Goal: Task Accomplishment & Management: Manage account settings

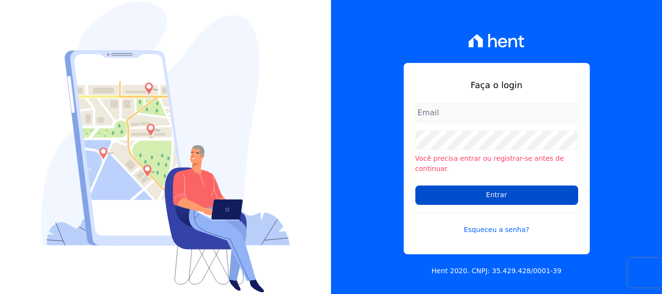
type input "ary@santuzzo.com.br"
click at [493, 190] on input "Entrar" at bounding box center [497, 195] width 163 height 19
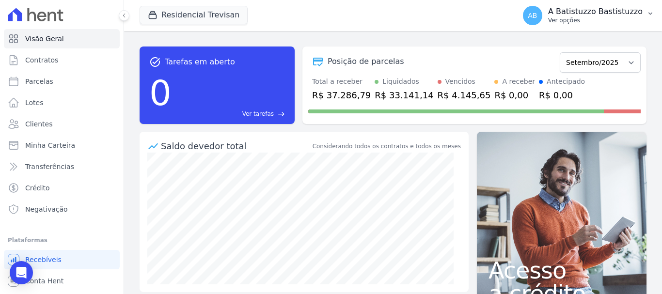
click at [537, 18] on span "AB" at bounding box center [532, 15] width 9 height 7
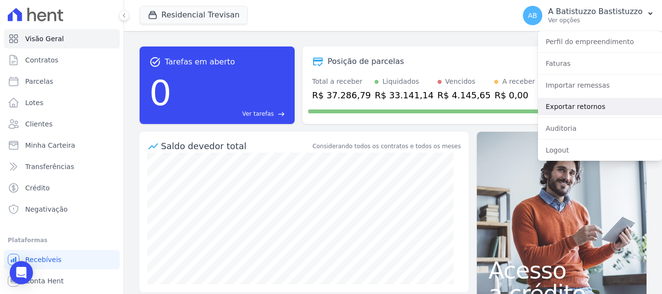
click at [553, 108] on link "Exportar retornos" at bounding box center [600, 106] width 124 height 17
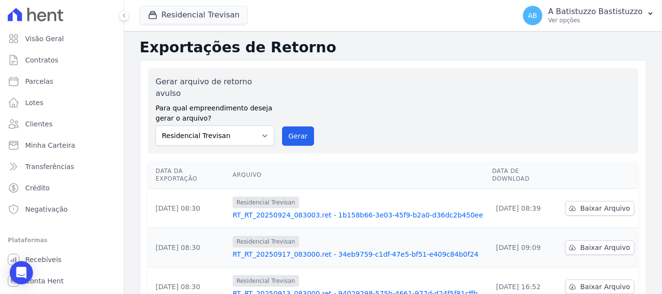
scroll to position [48, 0]
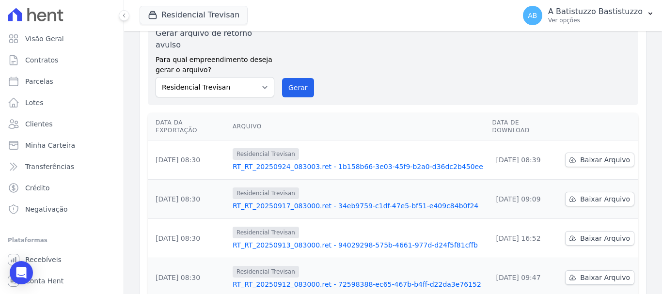
click at [321, 162] on link "RT_RT_20250924_083003.ret - 1b158b66-3e03-45f9-b2a0-d36dc2b450ee" at bounding box center [359, 167] width 252 height 10
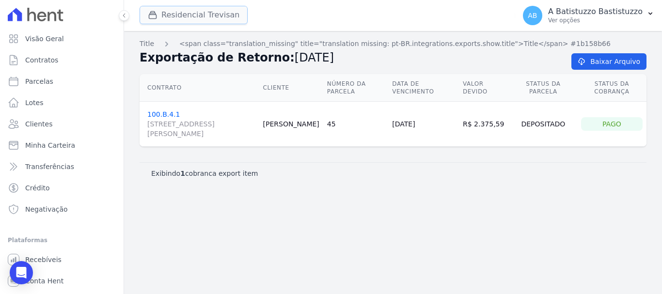
click at [178, 11] on button "Residencial Trevisan" at bounding box center [194, 15] width 108 height 18
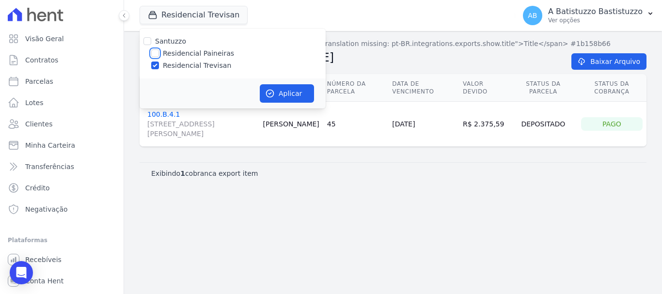
click at [153, 51] on input "Residencial Paineiras" at bounding box center [155, 53] width 8 height 8
checkbox input "true"
click at [155, 64] on input "Residencial Trevisan" at bounding box center [155, 66] width 8 height 8
checkbox input "false"
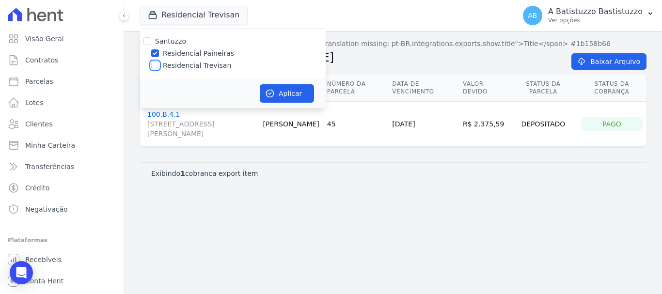
checkbox input "false"
click at [300, 90] on button "Aplicar" at bounding box center [287, 93] width 54 height 18
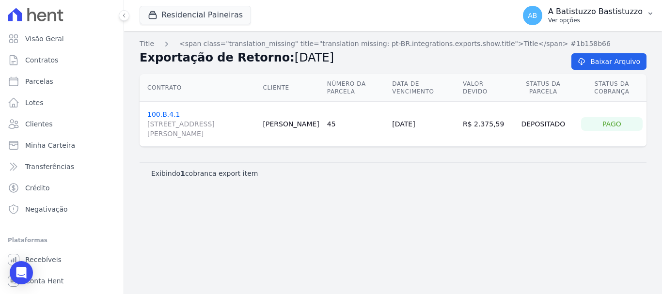
click at [537, 16] on span "AB" at bounding box center [532, 15] width 9 height 7
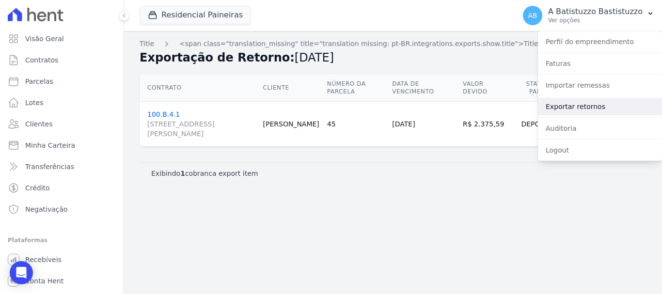
click at [557, 106] on link "Exportar retornos" at bounding box center [600, 106] width 124 height 17
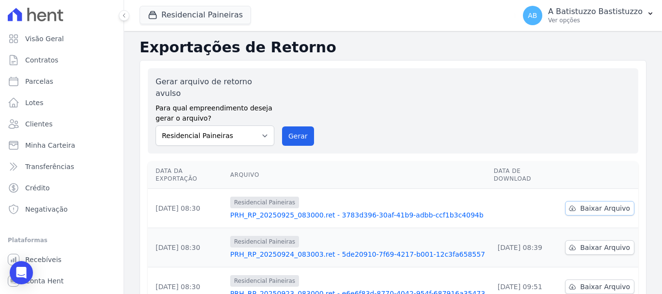
click at [580, 204] on span "Baixar Arquivo" at bounding box center [605, 209] width 50 height 10
click at [336, 210] on link "PRH_RP_20250925_083000.ret - 3783d396-30af-41b9-adbb-ccf1b3c4094b" at bounding box center [358, 215] width 256 height 10
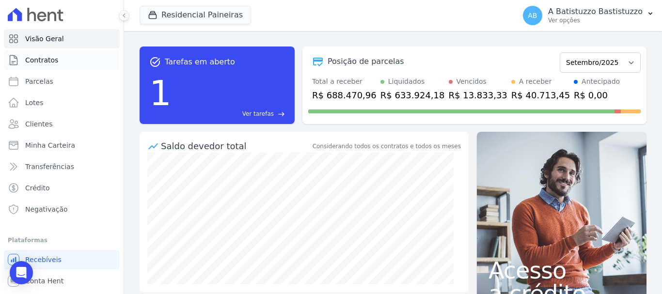
click at [44, 60] on span "Contratos" at bounding box center [41, 60] width 33 height 10
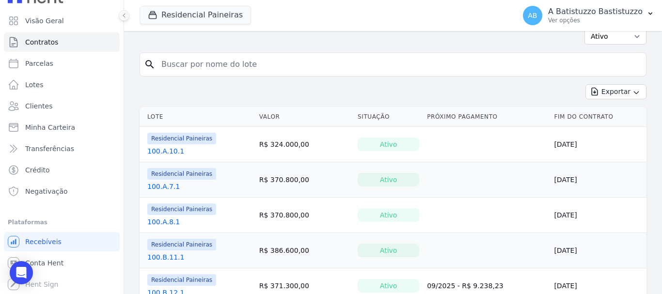
scroll to position [291, 0]
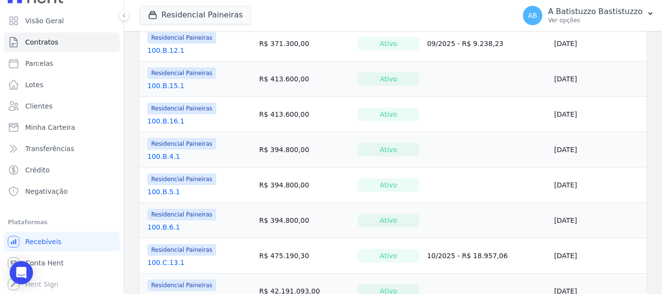
click at [163, 228] on link "100.B.6.1" at bounding box center [163, 228] width 33 height 10
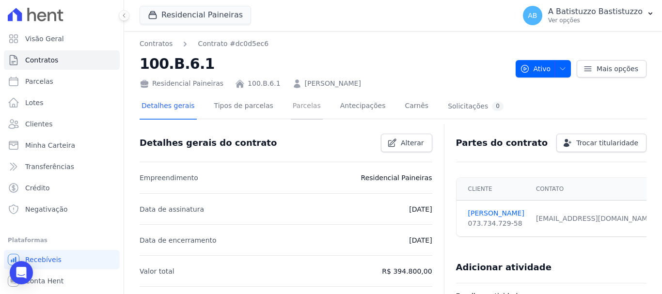
click at [295, 109] on link "Parcelas" at bounding box center [307, 107] width 32 height 26
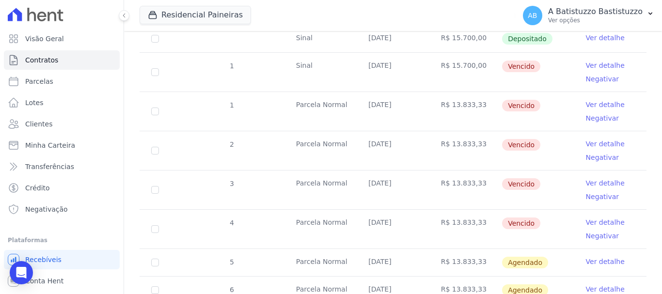
scroll to position [145, 0]
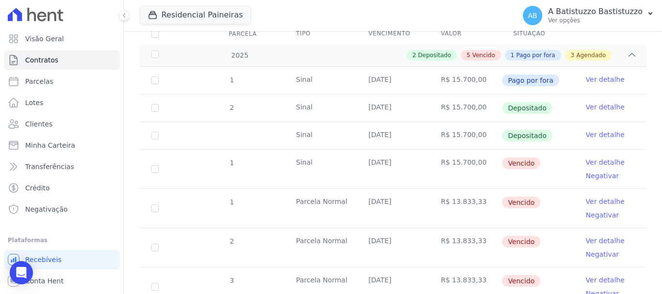
click at [609, 158] on link "Ver detalhe" at bounding box center [605, 163] width 39 height 10
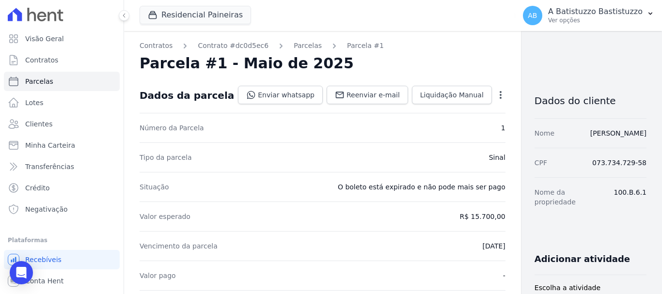
scroll to position [48, 0]
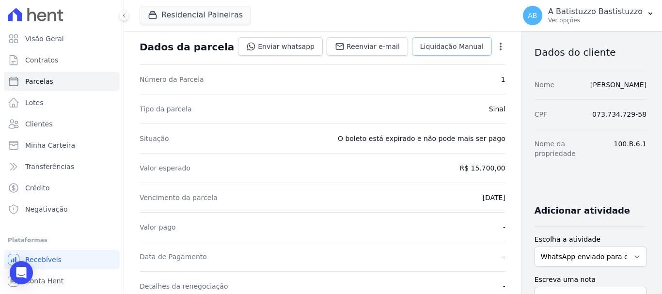
click at [432, 47] on span "Liquidação Manual" at bounding box center [452, 47] width 64 height 10
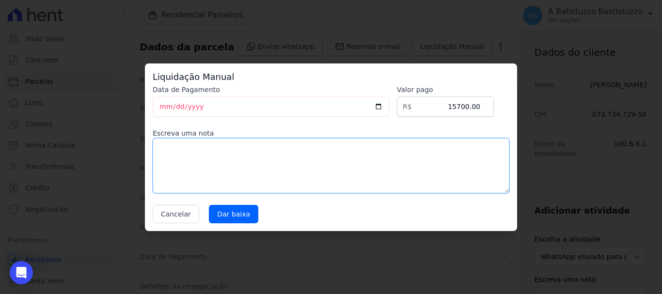
click at [171, 145] on textarea at bounding box center [331, 165] width 357 height 55
type textarea "cancelada"
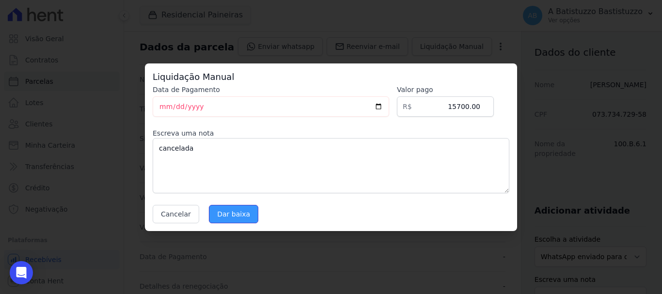
click at [222, 212] on input "Dar baixa" at bounding box center [233, 214] width 49 height 18
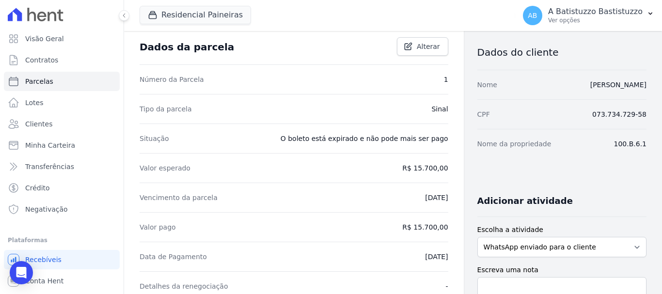
scroll to position [0, 0]
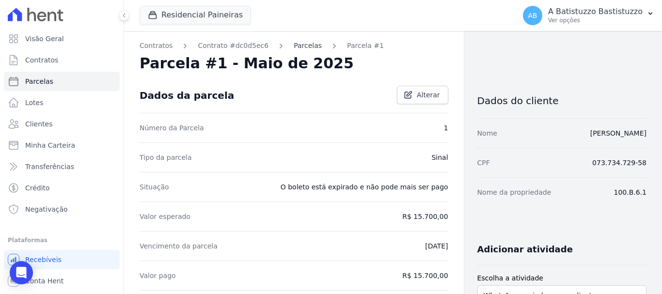
click at [297, 45] on link "Parcelas" at bounding box center [308, 46] width 28 height 10
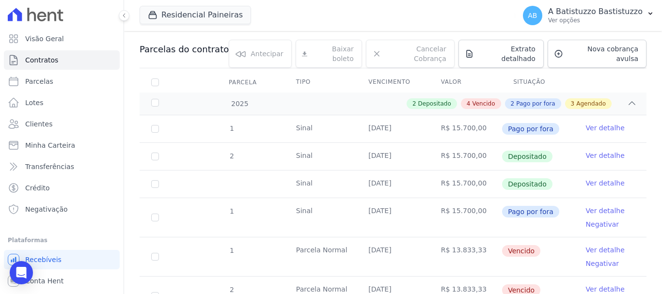
scroll to position [145, 0]
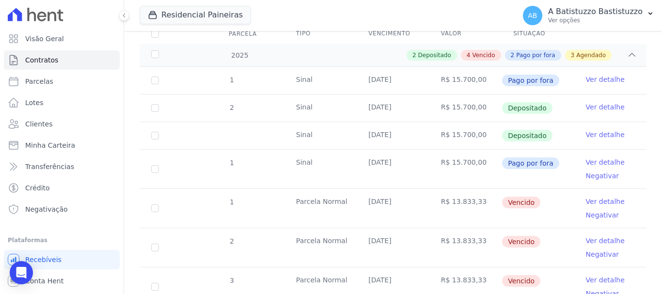
click at [602, 197] on link "Ver detalhe" at bounding box center [605, 202] width 39 height 10
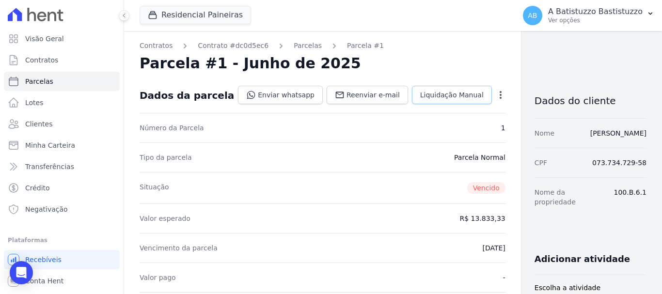
click at [425, 94] on span "Liquidação Manual" at bounding box center [452, 95] width 64 height 10
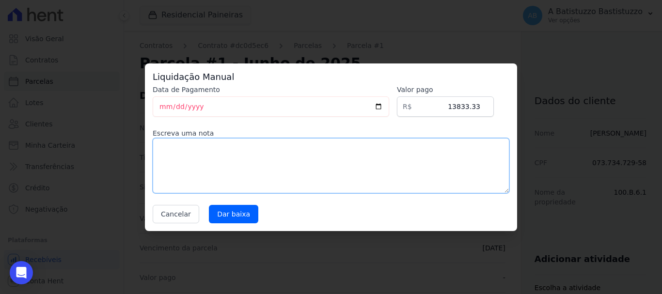
click at [220, 160] on textarea at bounding box center [331, 165] width 357 height 55
type textarea "cancelada"
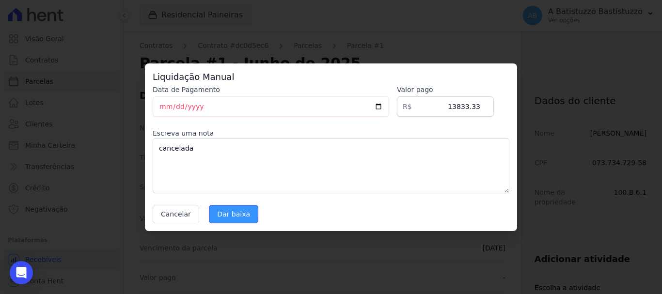
click at [221, 215] on input "Dar baixa" at bounding box center [233, 214] width 49 height 18
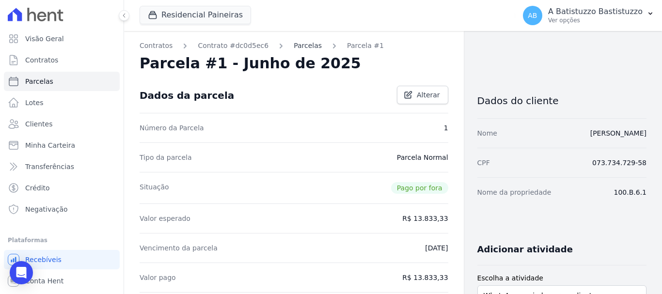
click at [295, 49] on link "Parcelas" at bounding box center [308, 46] width 28 height 10
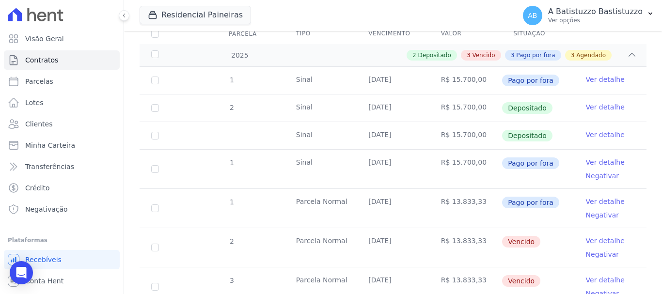
scroll to position [194, 0]
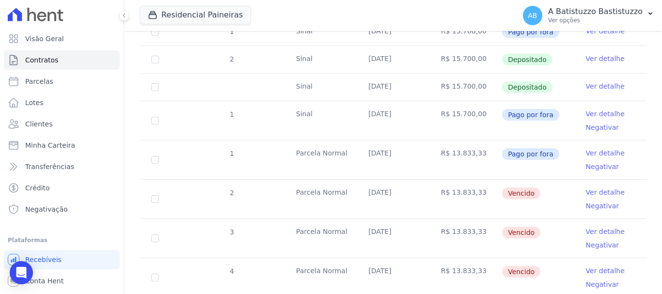
click at [604, 188] on link "Ver detalhe" at bounding box center [605, 193] width 39 height 10
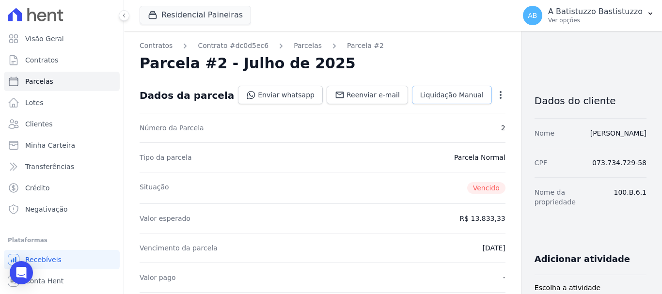
click at [420, 97] on span "Liquidação Manual" at bounding box center [452, 95] width 64 height 10
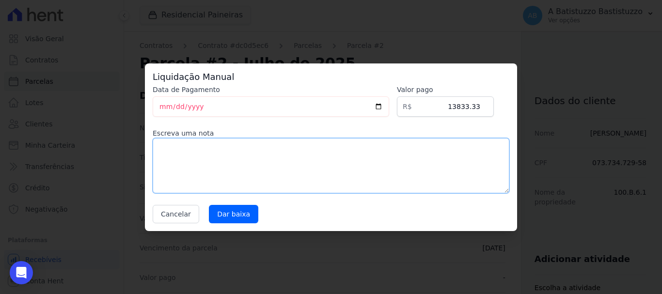
click at [201, 156] on textarea at bounding box center [331, 165] width 357 height 55
type textarea "cancelada"
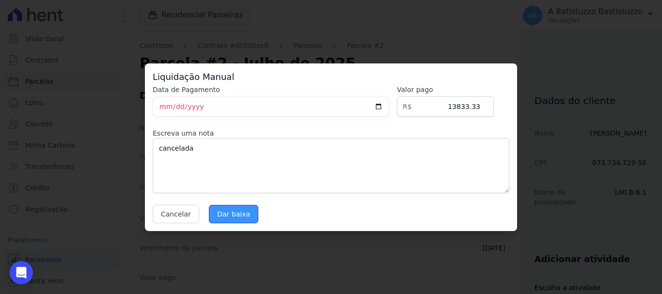
click at [227, 213] on input "Dar baixa" at bounding box center [233, 214] width 49 height 18
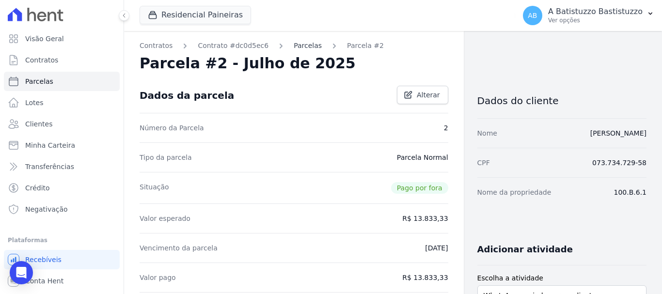
click at [294, 49] on link "Parcelas" at bounding box center [308, 46] width 28 height 10
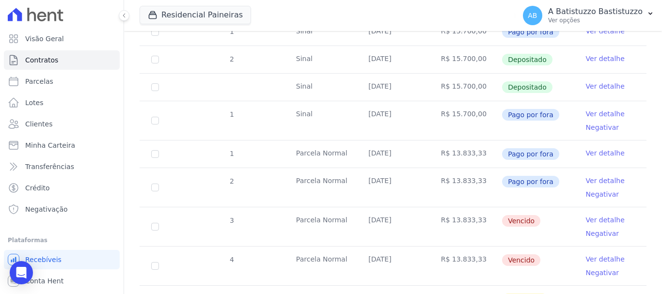
scroll to position [291, 0]
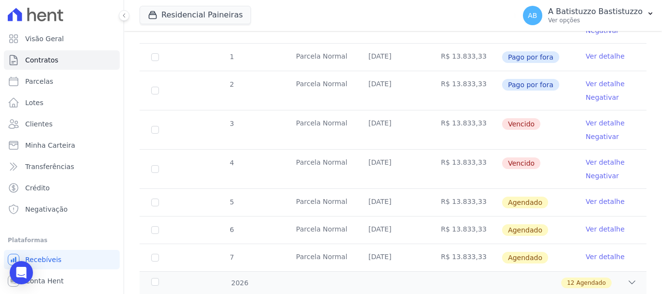
click at [589, 118] on link "Ver detalhe" at bounding box center [605, 123] width 39 height 10
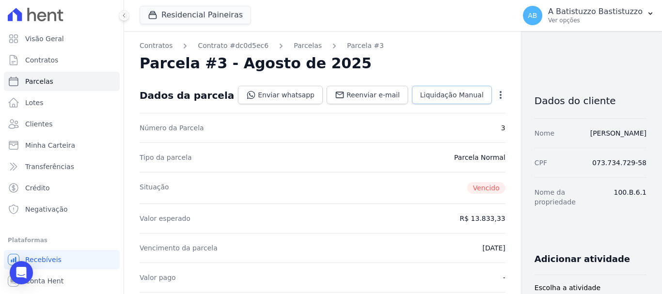
click at [424, 94] on span "Liquidação Manual" at bounding box center [452, 95] width 64 height 10
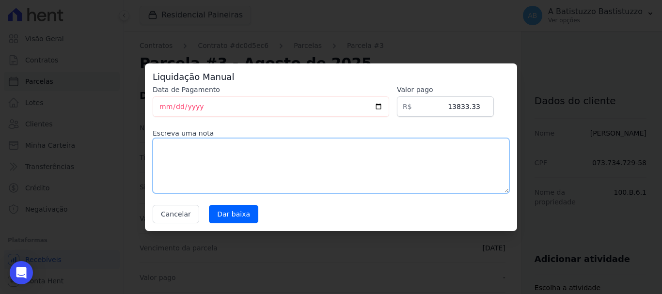
click at [157, 143] on textarea at bounding box center [331, 165] width 357 height 55
type textarea "cancelada"
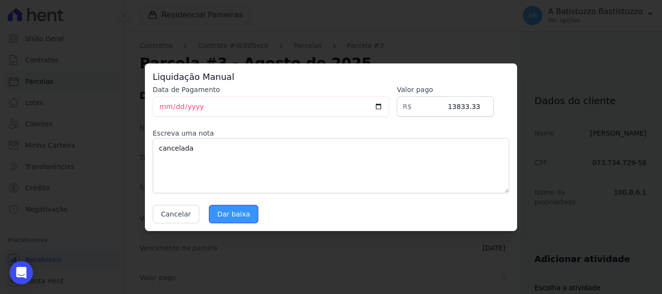
click at [225, 216] on input "Dar baixa" at bounding box center [233, 214] width 49 height 18
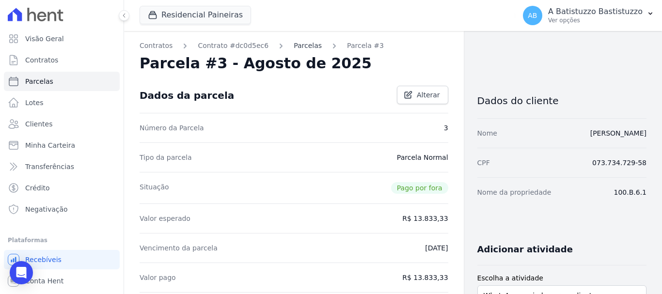
click at [294, 45] on link "Parcelas" at bounding box center [308, 46] width 28 height 10
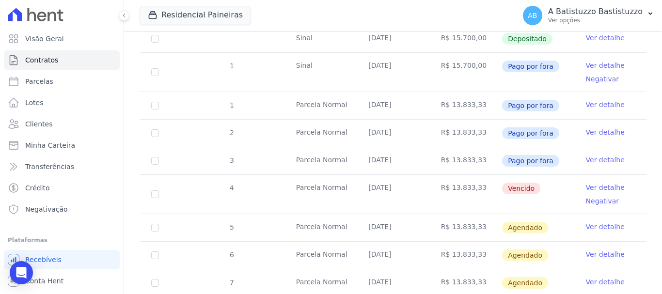
scroll to position [291, 0]
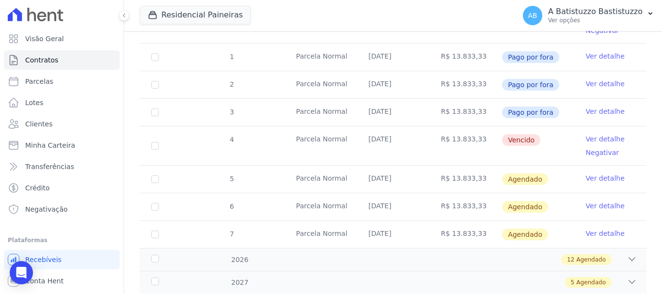
click at [597, 134] on link "Ver detalhe" at bounding box center [605, 139] width 39 height 10
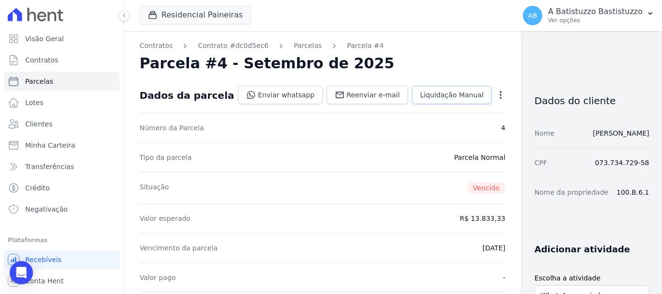
click at [429, 90] on span "Liquidação Manual" at bounding box center [452, 95] width 64 height 10
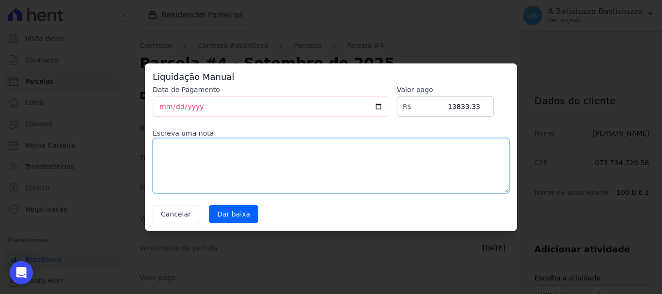
click at [183, 143] on textarea at bounding box center [331, 165] width 357 height 55
type textarea "cancelada"
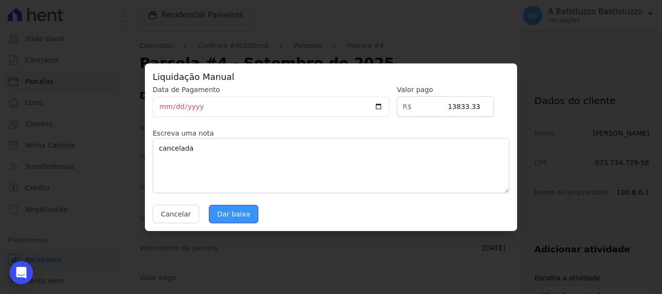
click at [228, 213] on input "Dar baixa" at bounding box center [233, 214] width 49 height 18
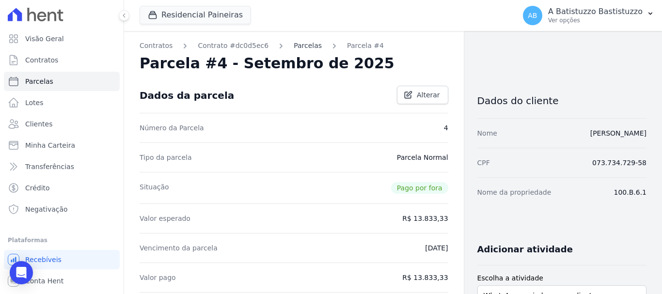
click at [304, 45] on link "Parcelas" at bounding box center [308, 46] width 28 height 10
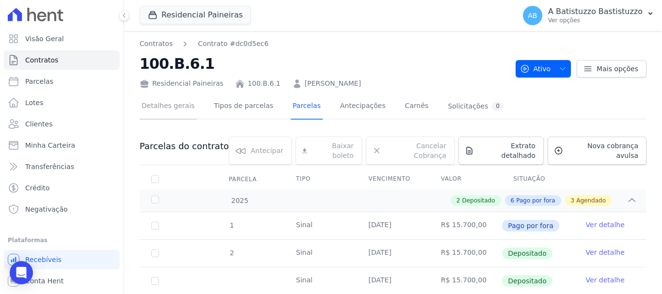
click at [171, 108] on link "Detalhes gerais" at bounding box center [168, 107] width 57 height 26
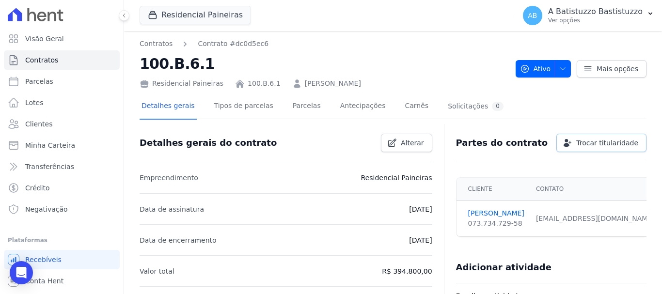
click at [583, 144] on span "Trocar titularidade" at bounding box center [608, 143] width 62 height 10
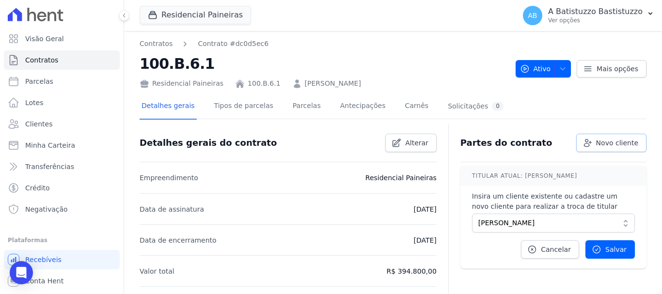
click at [606, 142] on span "Novo cliente" at bounding box center [617, 143] width 42 height 10
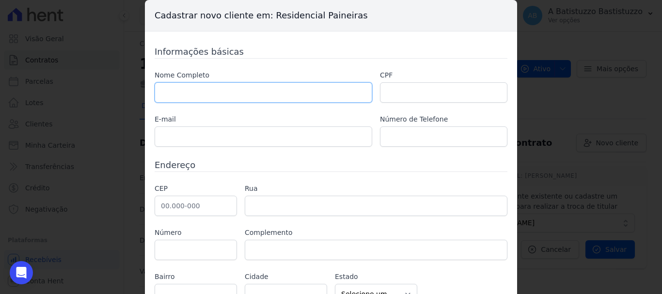
click at [232, 93] on input "text" at bounding box center [264, 92] width 218 height 20
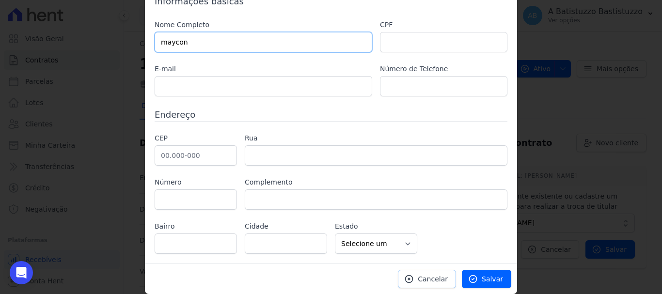
type input "maycon"
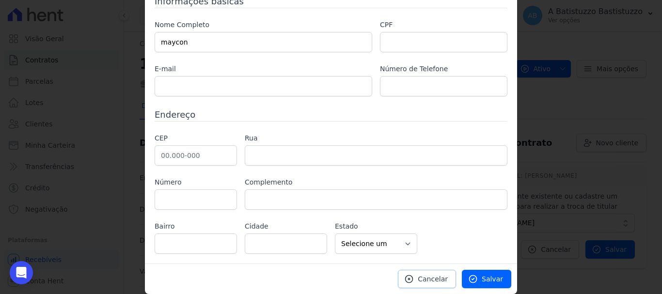
click at [426, 276] on span "Cancelar" at bounding box center [433, 279] width 30 height 10
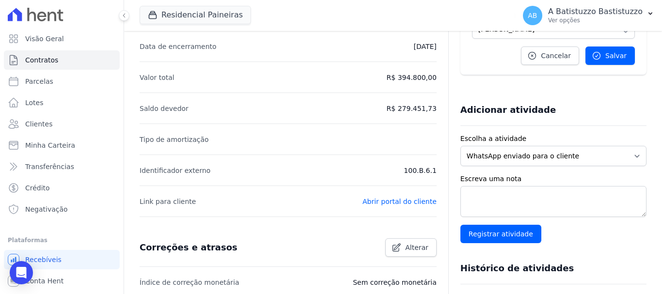
scroll to position [0, 0]
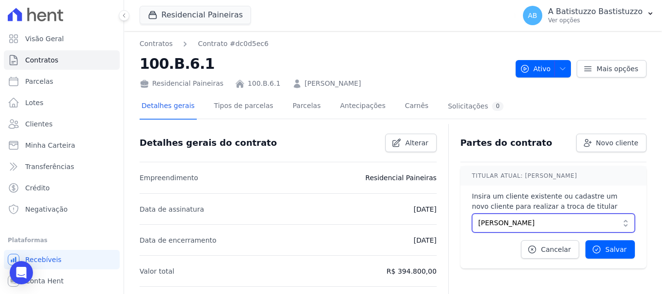
click at [618, 224] on button "[PERSON_NAME]" at bounding box center [553, 223] width 163 height 19
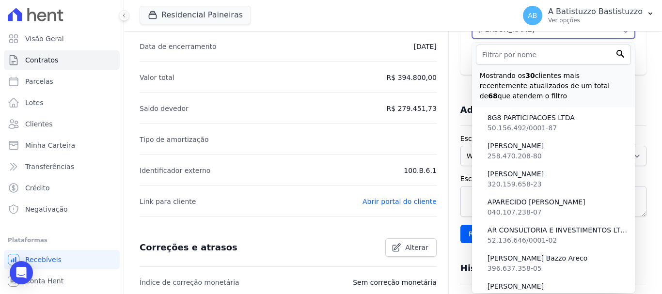
scroll to position [145, 0]
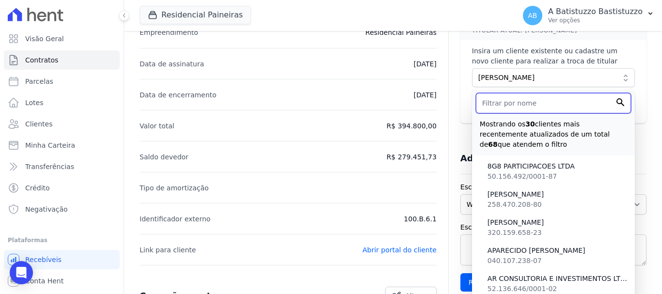
click at [513, 104] on input "text" at bounding box center [553, 103] width 155 height 20
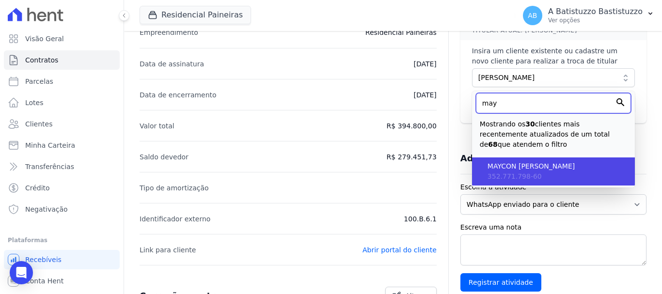
type input "may"
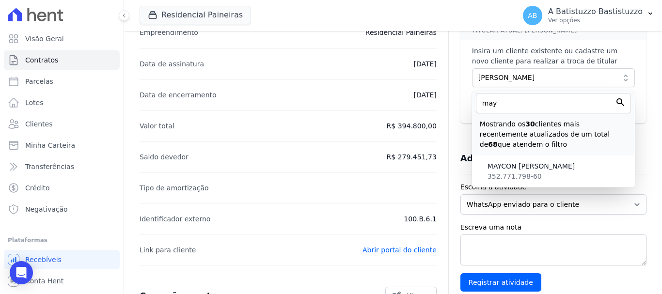
click at [521, 166] on span "MAYCON [PERSON_NAME]" at bounding box center [558, 166] width 140 height 10
type input "40da43ff-a19d-4ecf-8e0c-19af8af70b82"
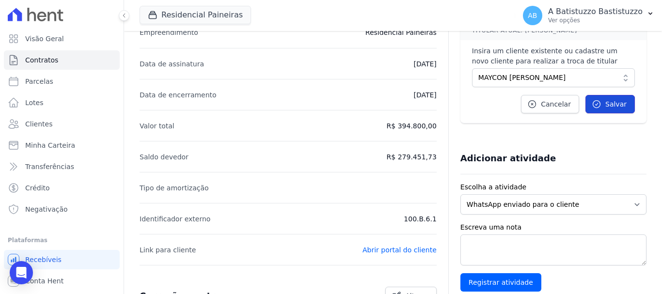
click at [609, 100] on span "Salvar" at bounding box center [616, 104] width 21 height 10
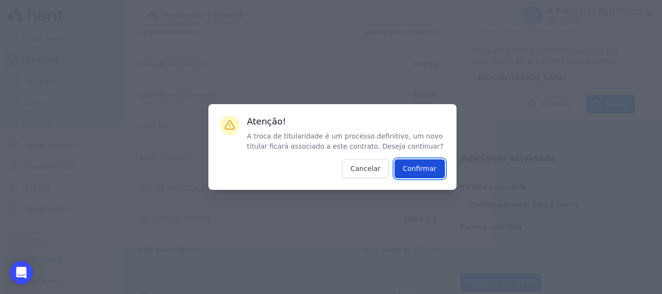
click at [417, 166] on input "Confirmar" at bounding box center [420, 169] width 50 height 19
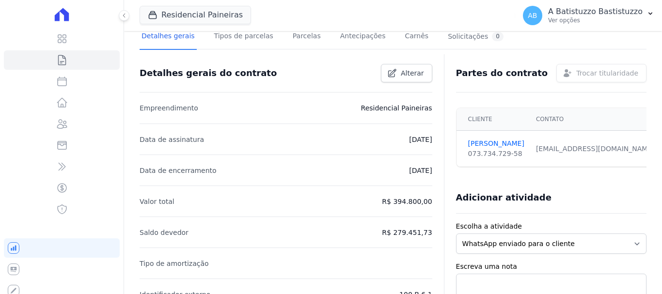
scroll to position [0, 0]
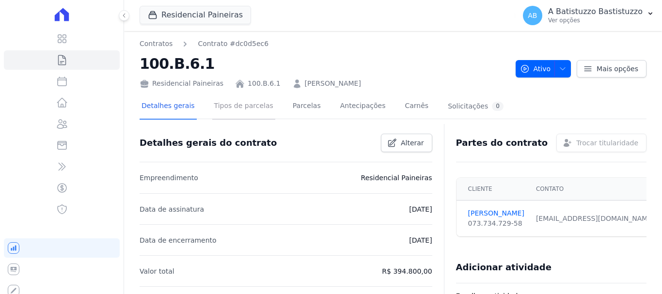
click at [242, 110] on link "Tipos de parcelas" at bounding box center [243, 107] width 63 height 26
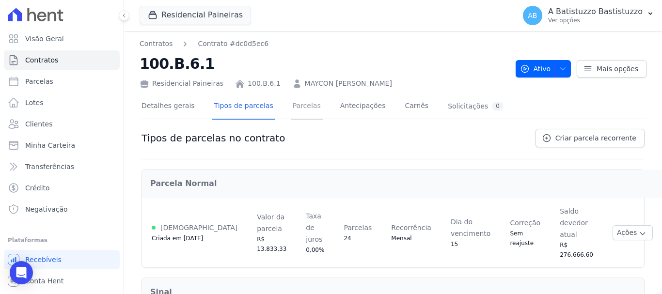
click at [291, 106] on link "Parcelas" at bounding box center [307, 107] width 32 height 26
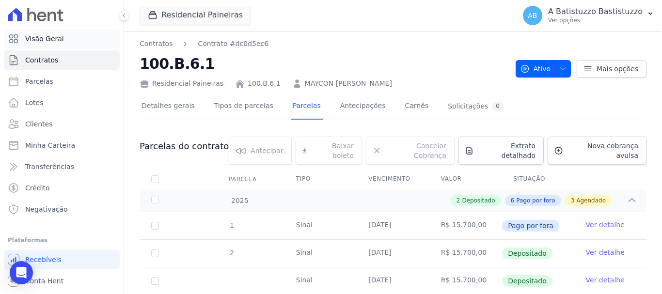
click at [55, 35] on span "Visão Geral" at bounding box center [44, 39] width 39 height 10
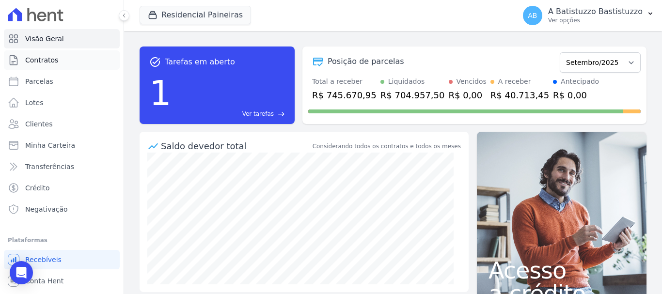
click at [49, 61] on span "Contratos" at bounding box center [41, 60] width 33 height 10
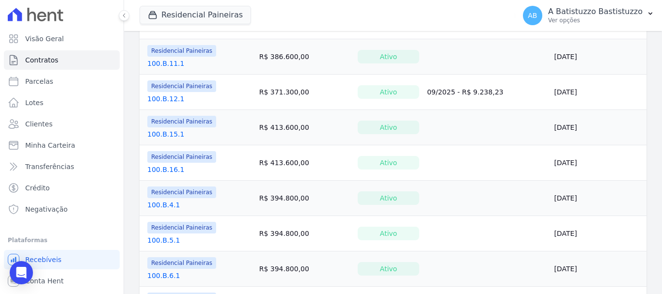
scroll to position [291, 0]
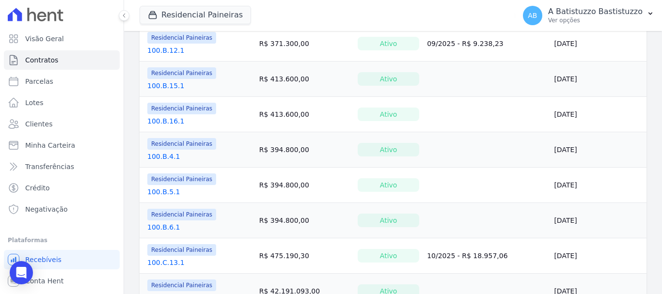
click at [165, 227] on link "100.B.6.1" at bounding box center [163, 228] width 33 height 10
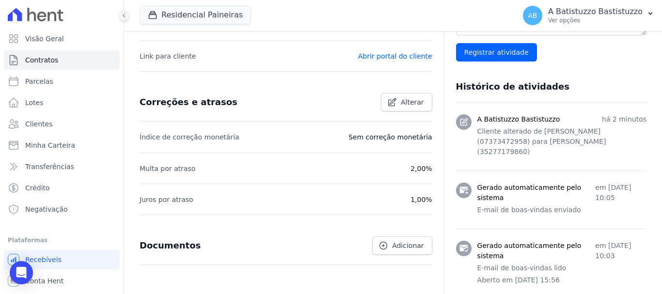
scroll to position [388, 0]
